Goal: Use online tool/utility

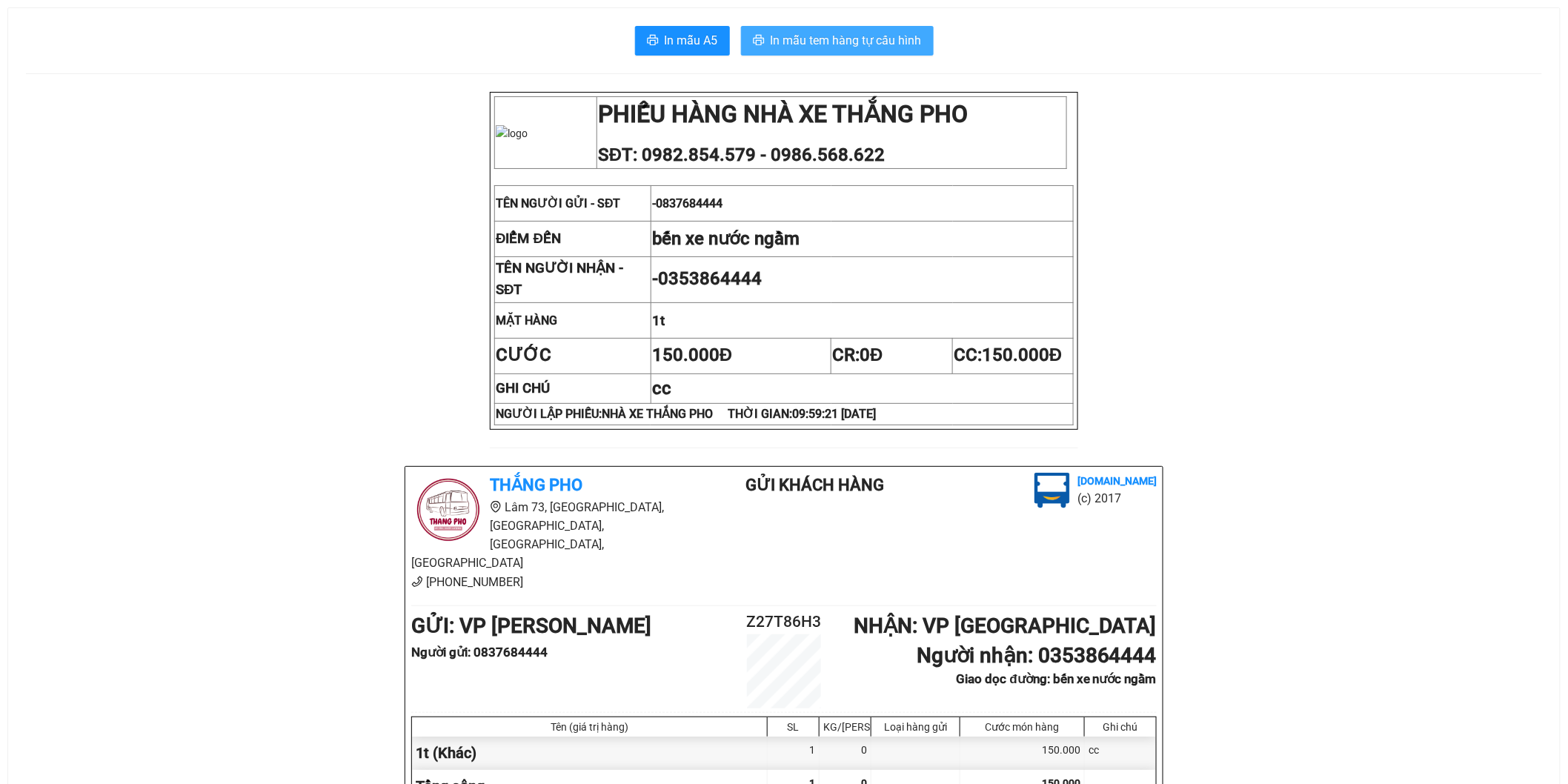
click at [853, 28] on button "In mẫu tem hàng tự cấu hình" at bounding box center [838, 41] width 193 height 30
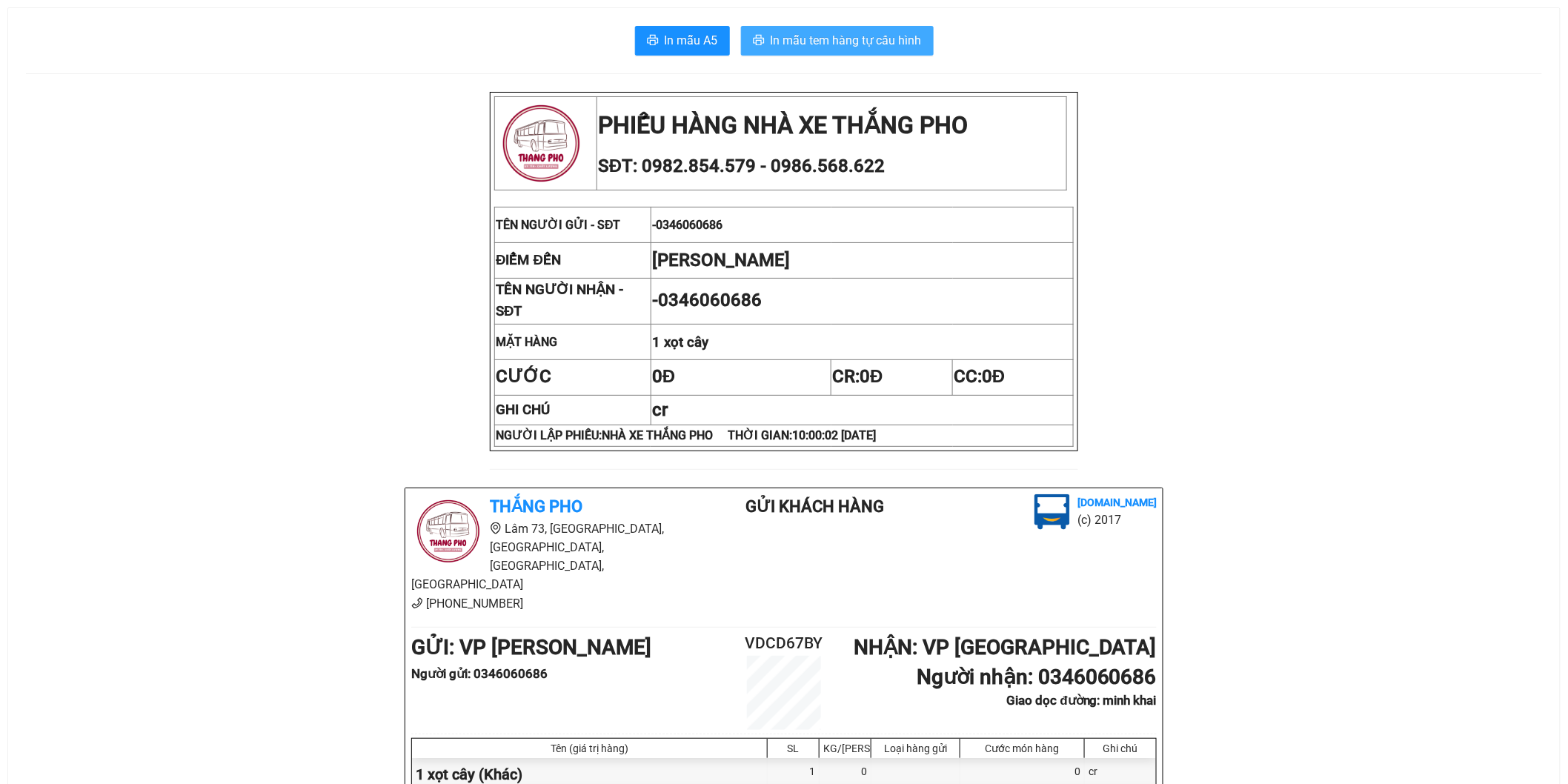
click at [808, 36] on span "In mẫu tem hàng tự cấu hình" at bounding box center [846, 40] width 151 height 19
